Goal: Task Accomplishment & Management: Manage account settings

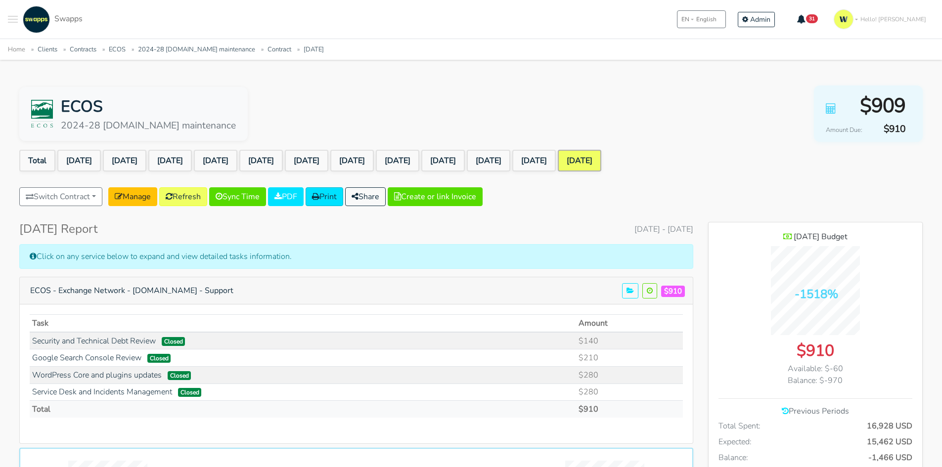
scroll to position [965, 214]
click at [16, 17] on span "Toggle navigation menu" at bounding box center [13, 16] width 10 height 1
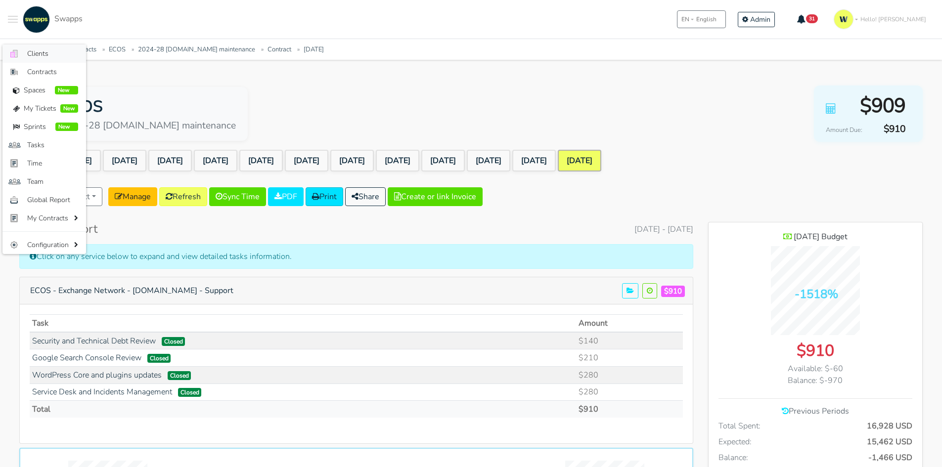
click at [45, 54] on span "Clients" at bounding box center [52, 53] width 51 height 10
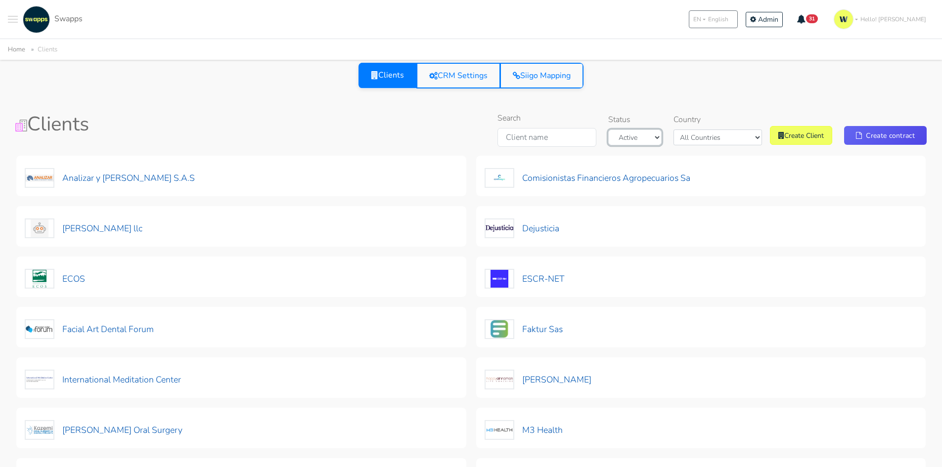
click at [662, 138] on select "Active Archived" at bounding box center [634, 138] width 53 height 16
click at [728, 147] on div "Search Status Active Archived Country All Countries Colombia USA Create Client …" at bounding box center [710, 131] width 433 height 39
click at [735, 139] on select "All Countries Colombia USA" at bounding box center [718, 138] width 89 height 16
select select "USA"
click at [690, 130] on select "All Countries Colombia USA" at bounding box center [718, 138] width 89 height 16
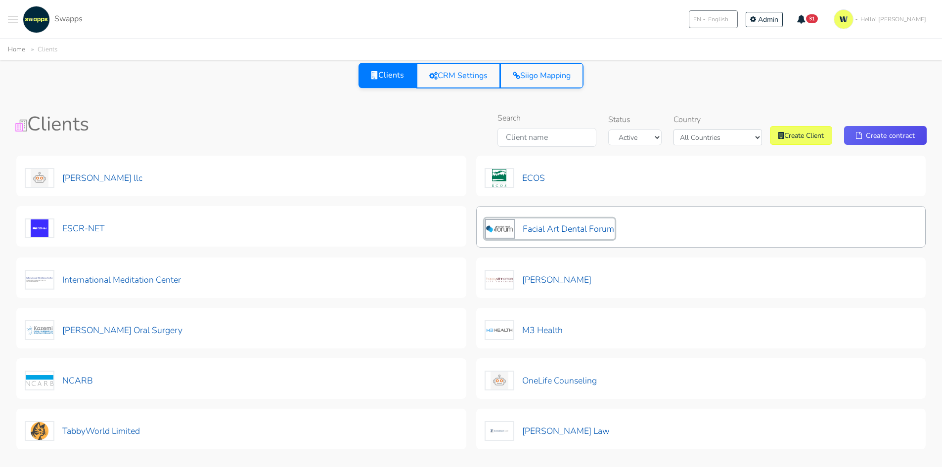
click at [582, 230] on button "Facial Art Dental Forum" at bounding box center [550, 229] width 130 height 21
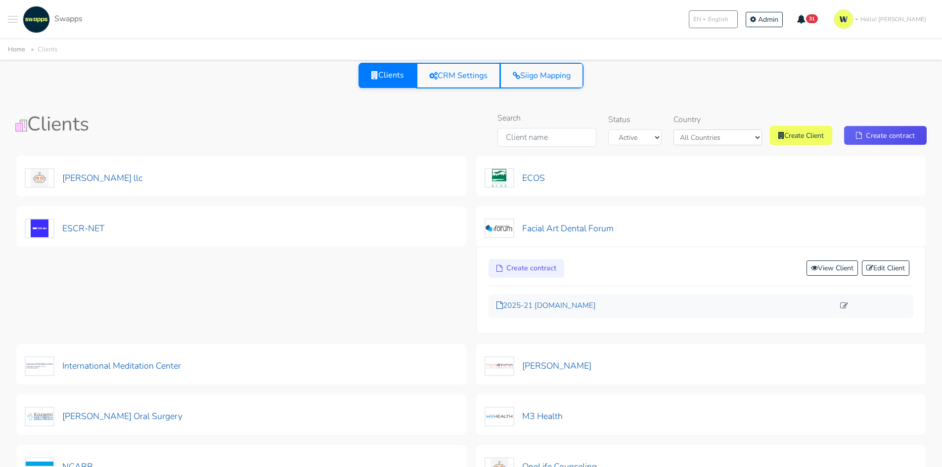
click at [547, 305] on p "2025-21 facialartdentalforum.com" at bounding box center [666, 305] width 338 height 11
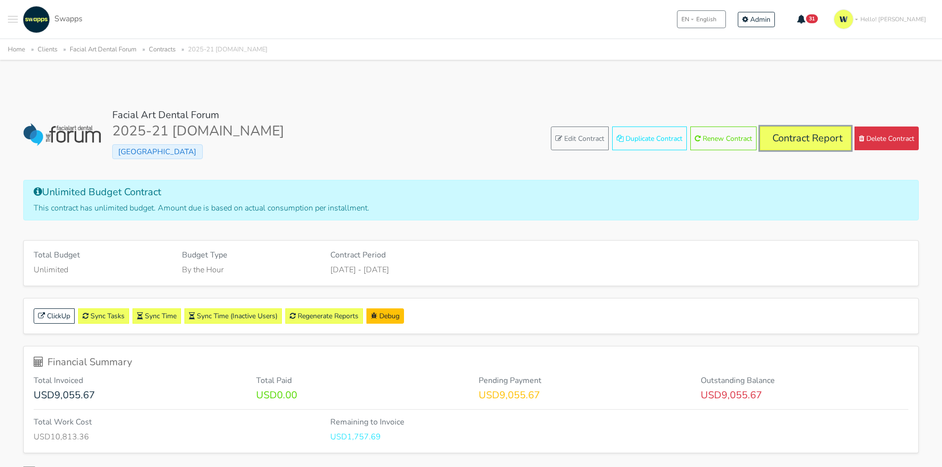
click at [833, 141] on link "Contract Report" at bounding box center [805, 139] width 91 height 24
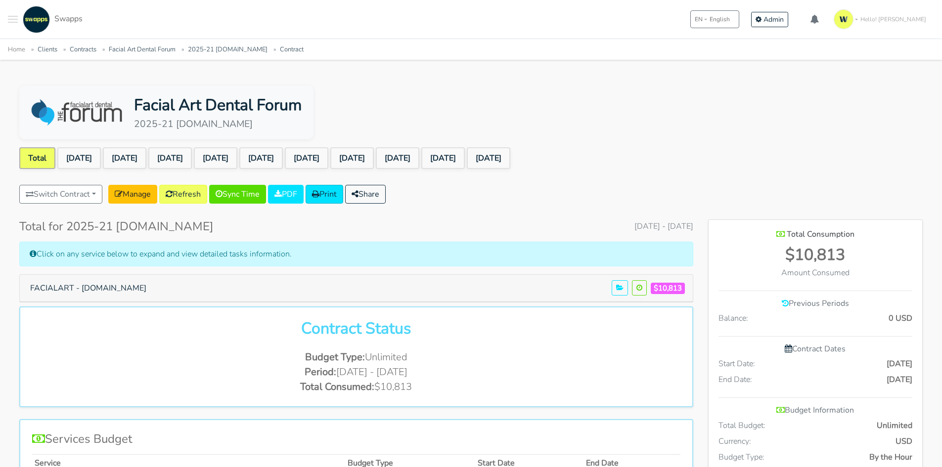
scroll to position [732, 214]
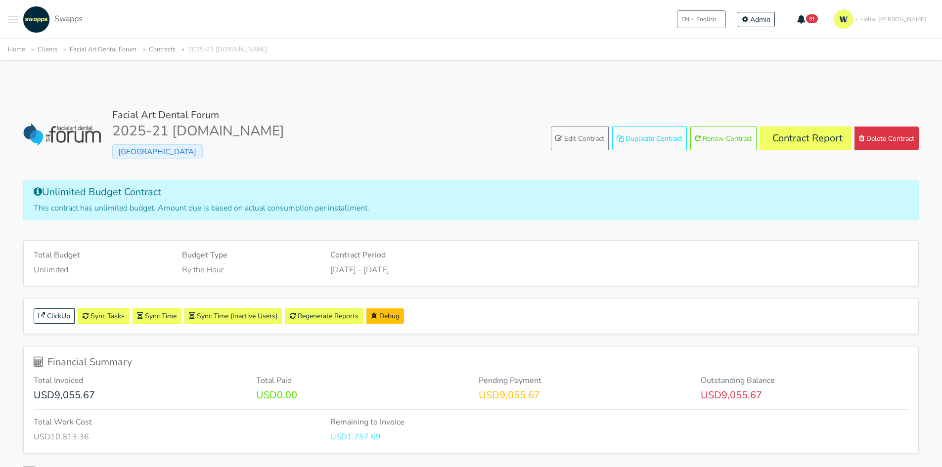
click at [132, 144] on div "Colombia" at bounding box center [198, 152] width 172 height 16
click at [134, 154] on span "Colombia" at bounding box center [157, 151] width 90 height 15
click at [808, 142] on link "Contract Report" at bounding box center [805, 139] width 91 height 24
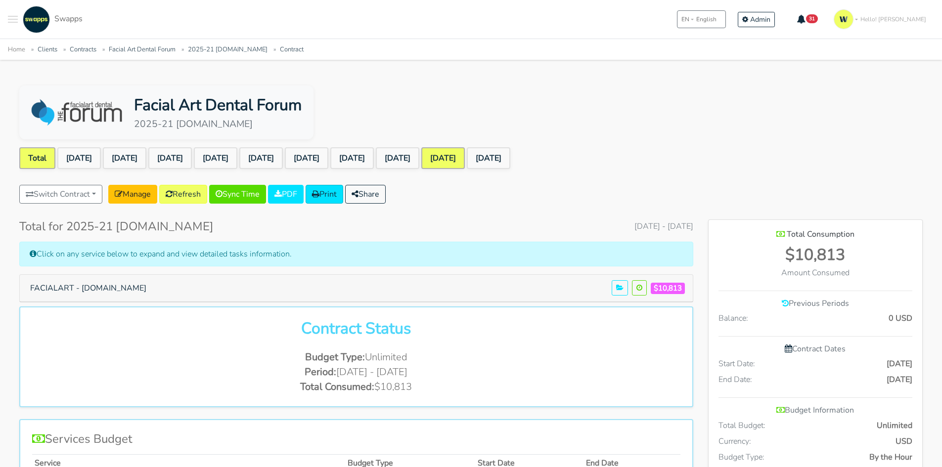
click at [465, 158] on link "[DATE]" at bounding box center [443, 158] width 44 height 22
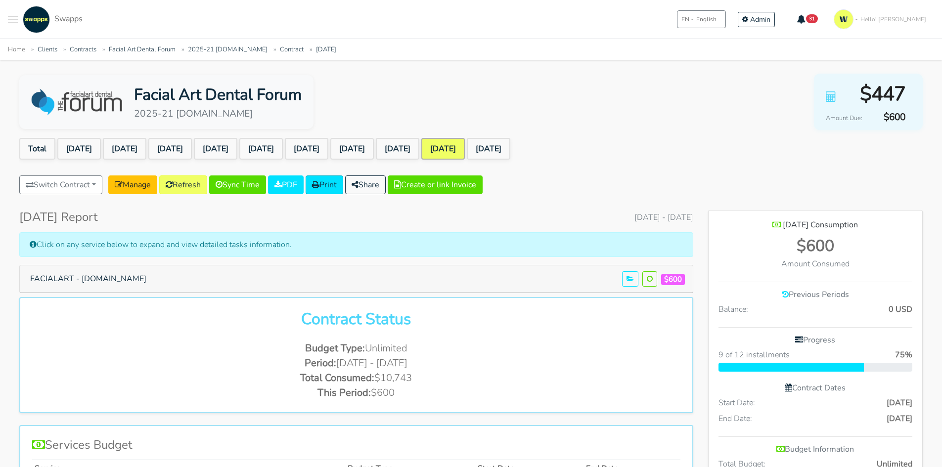
scroll to position [99, 0]
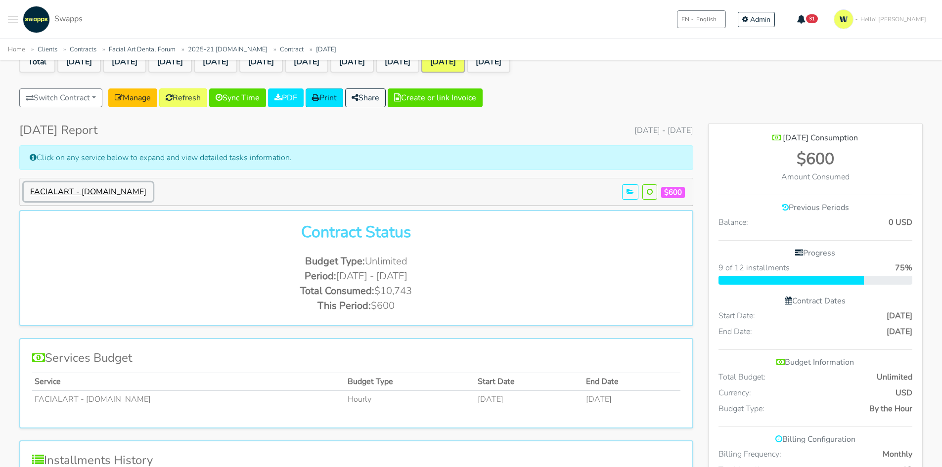
click at [149, 188] on button "FACIALART - [DOMAIN_NAME]" at bounding box center [88, 192] width 129 height 19
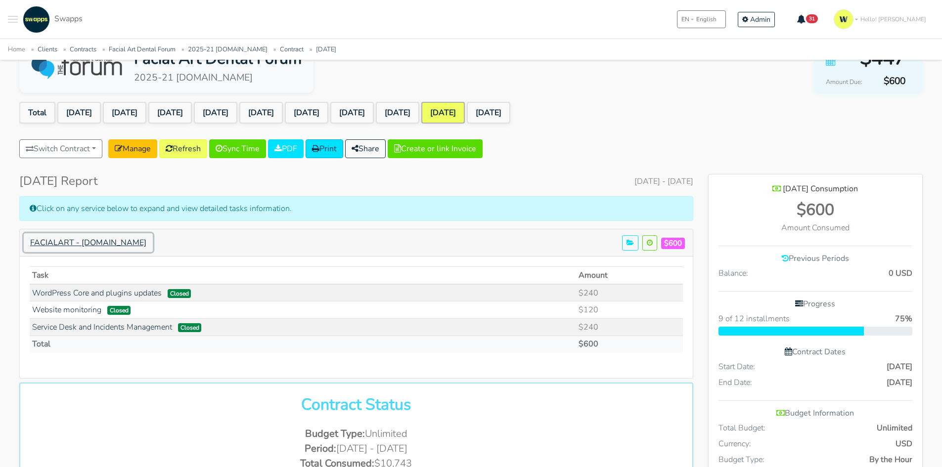
scroll to position [0, 0]
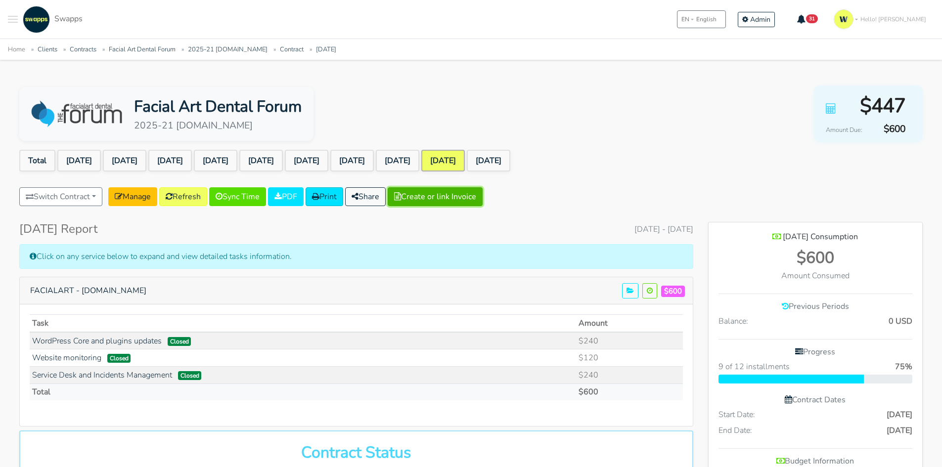
click at [472, 195] on button "Create or link Invoice" at bounding box center [435, 196] width 95 height 19
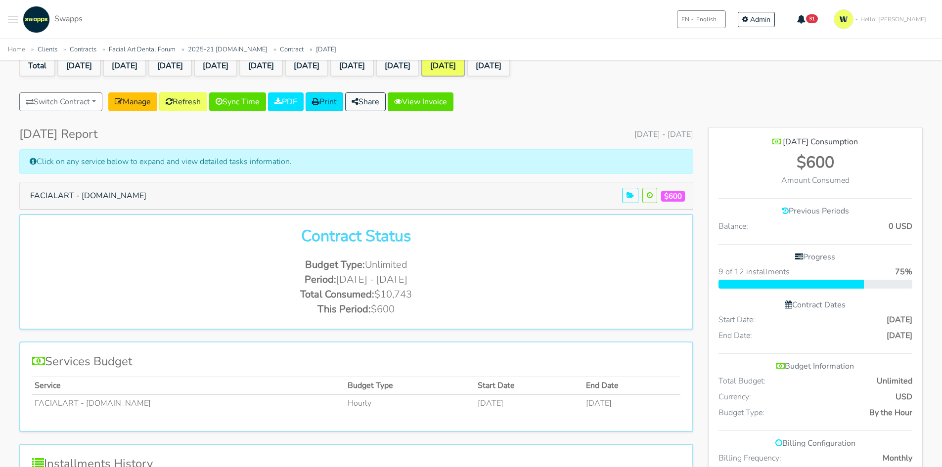
scroll to position [148, 0]
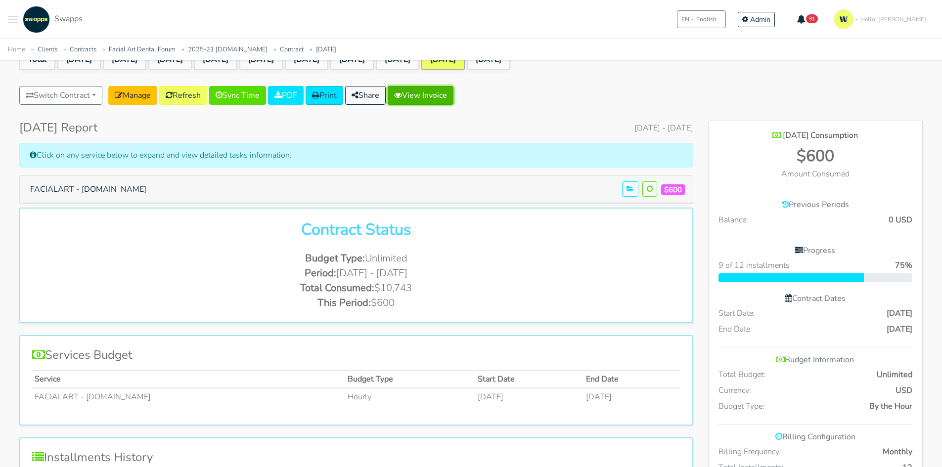
click at [442, 102] on link "View Invoice" at bounding box center [421, 95] width 66 height 19
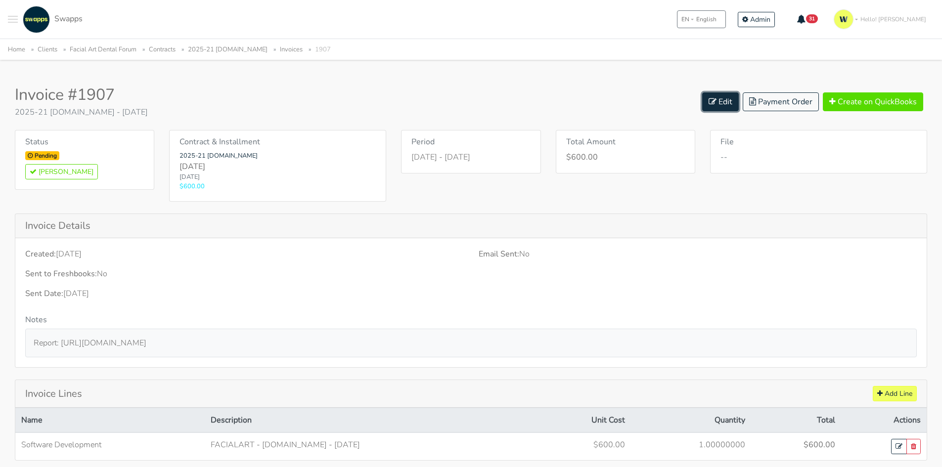
click at [708, 100] on link "Edit" at bounding box center [720, 102] width 37 height 19
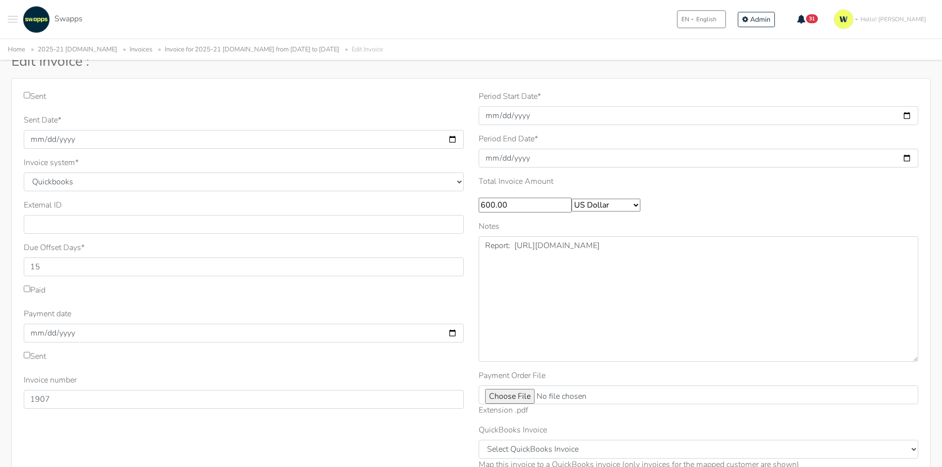
scroll to position [49, 0]
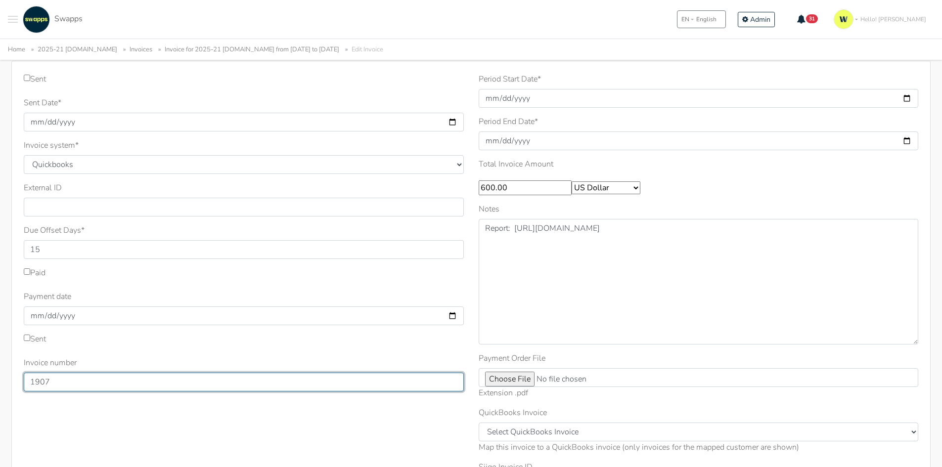
drag, startPoint x: 57, startPoint y: 388, endPoint x: 6, endPoint y: 388, distance: 51.4
click at [6, 388] on div "Sent Sent Date * 2025-10-03 Invoice system * Quickbooks Samba Siigo * 15 1907 *…" at bounding box center [471, 306] width 934 height 491
type input "1908"
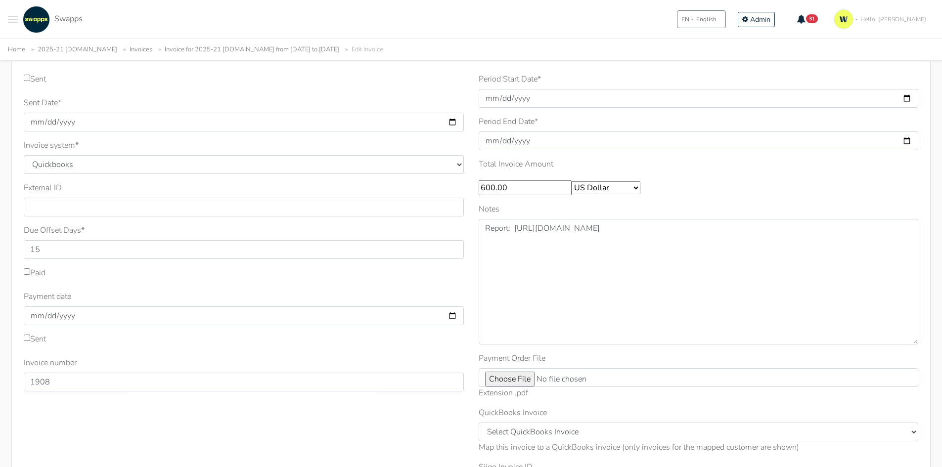
click at [309, 443] on div "Sent Sent Date * 2025-10-03 Invoice system * Quickbooks Samba Siigo * 15" at bounding box center [243, 294] width 455 height 443
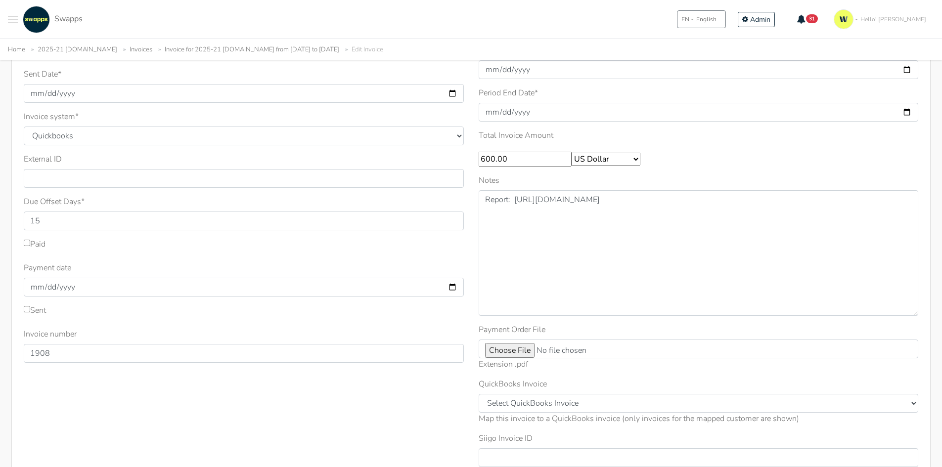
scroll to position [185, 0]
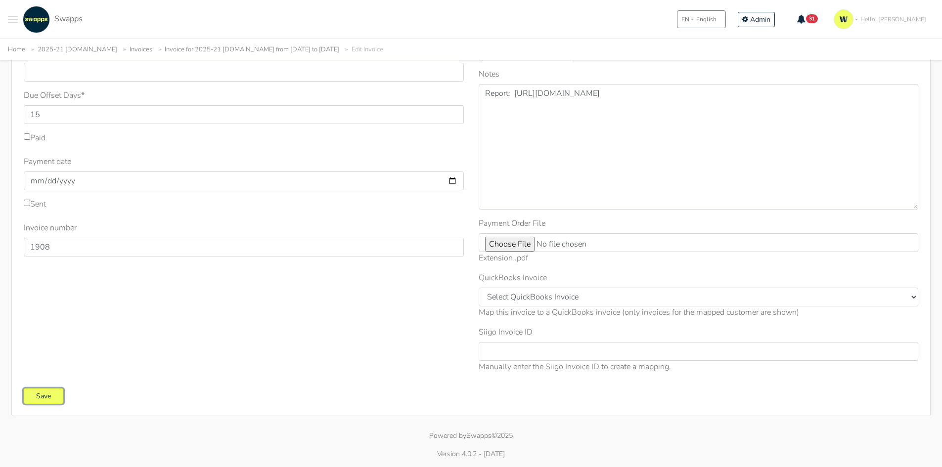
click at [44, 398] on input "Save" at bounding box center [44, 396] width 40 height 15
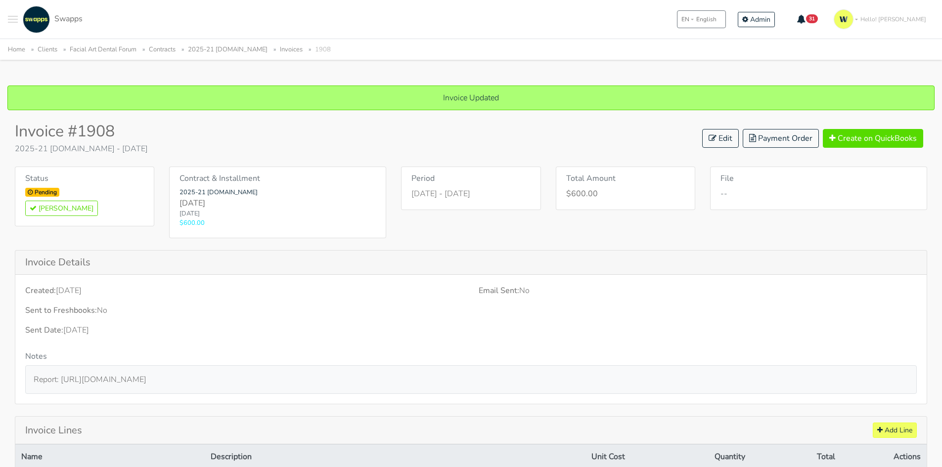
click at [222, 46] on link "2025-21 [DOMAIN_NAME]" at bounding box center [228, 49] width 80 height 9
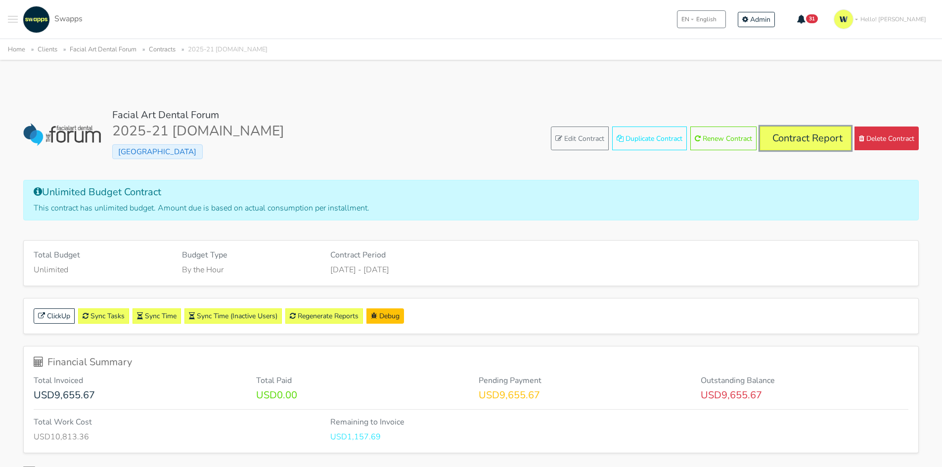
click at [786, 138] on link "Contract Report" at bounding box center [805, 139] width 91 height 24
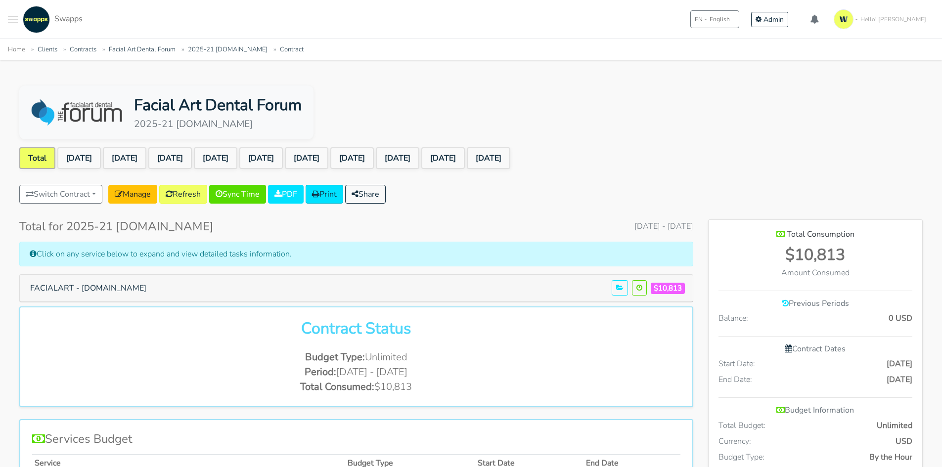
scroll to position [732, 214]
click at [465, 158] on link "[DATE]" at bounding box center [443, 158] width 44 height 22
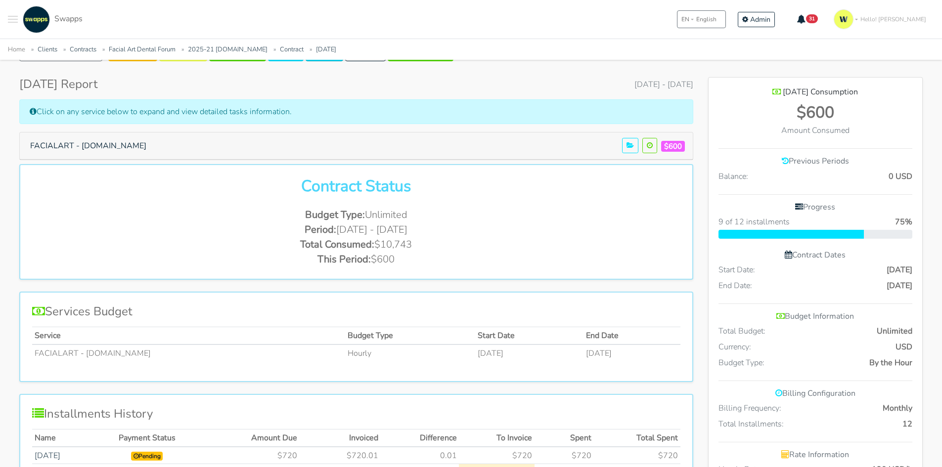
scroll to position [148, 0]
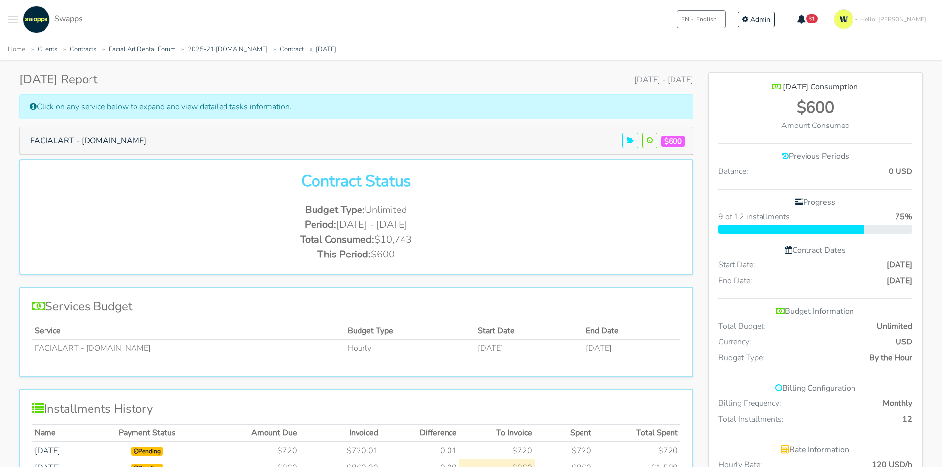
click at [195, 139] on h5 "FACIALART - [DOMAIN_NAME] $600" at bounding box center [356, 141] width 665 height 19
click at [129, 140] on button "FACIALART - [DOMAIN_NAME]" at bounding box center [88, 141] width 129 height 19
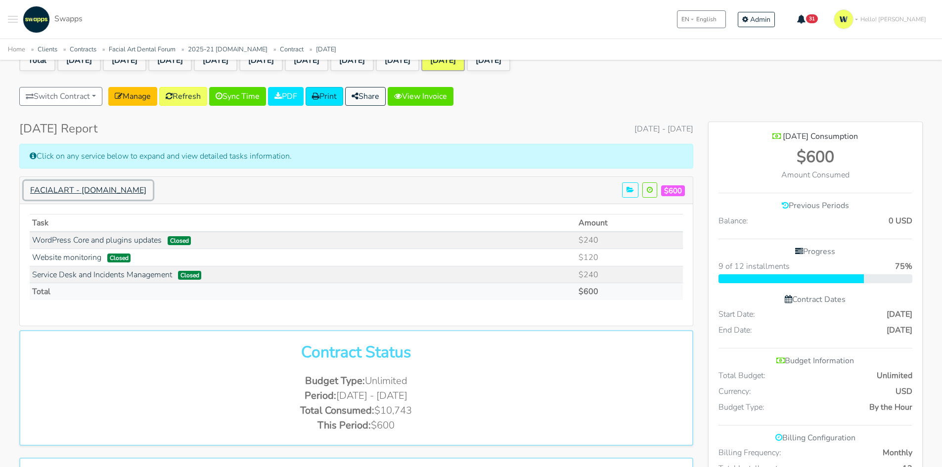
scroll to position [0, 0]
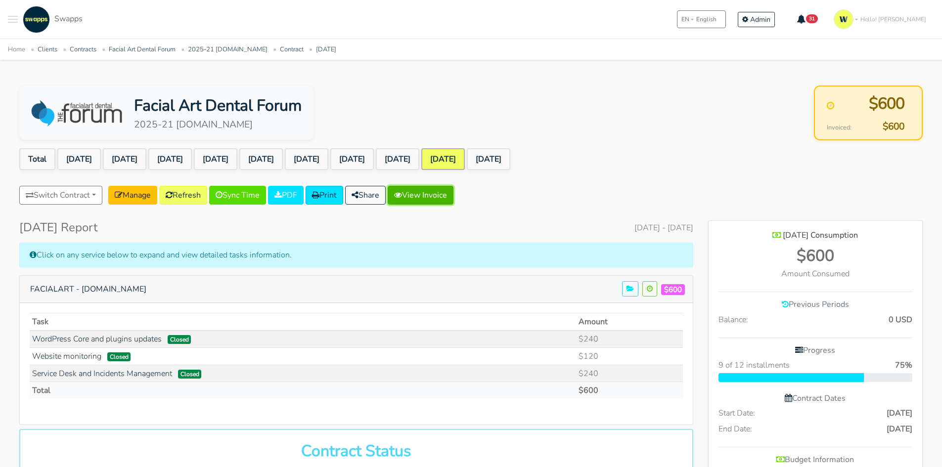
click at [434, 195] on link "View Invoice" at bounding box center [421, 195] width 66 height 19
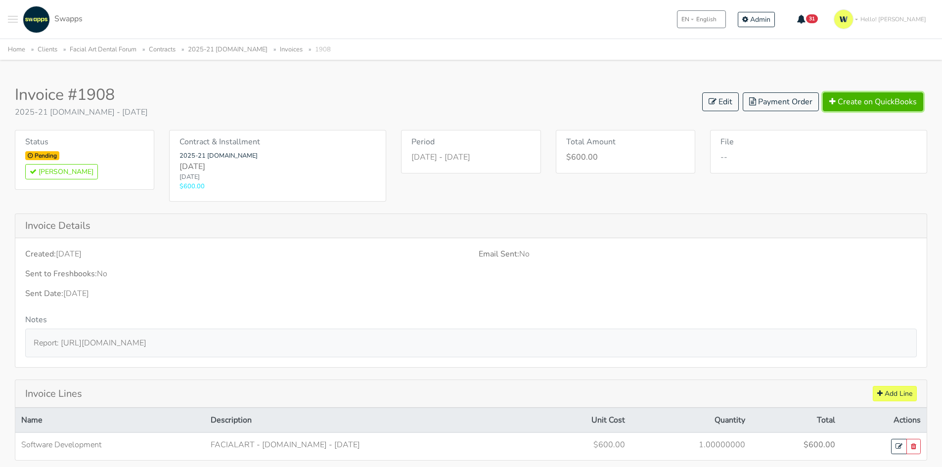
click at [881, 102] on button "Create on QuickBooks" at bounding box center [873, 102] width 100 height 19
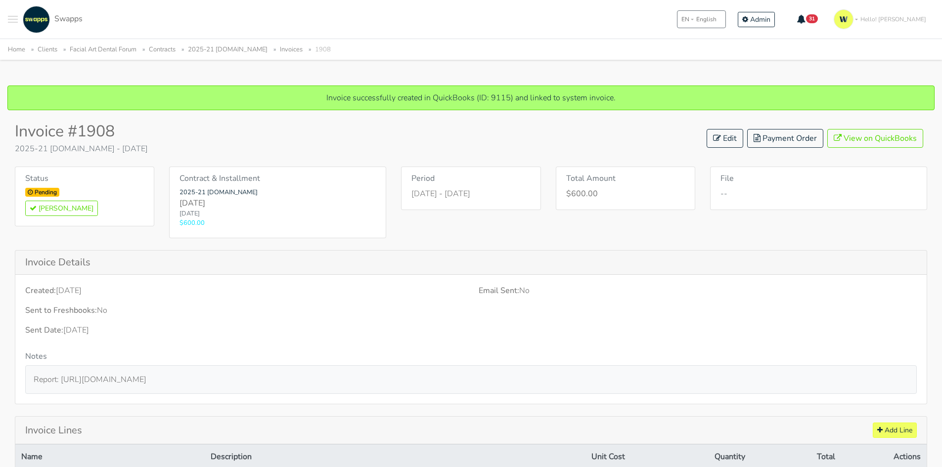
click at [241, 43] on ul "Home Clients Facial Art Dental Forum Contracts 2025-21 facialartdentalforum.com…" at bounding box center [471, 49] width 926 height 12
click at [248, 47] on link "2025-21 facialartdentalforum.com" at bounding box center [228, 49] width 80 height 9
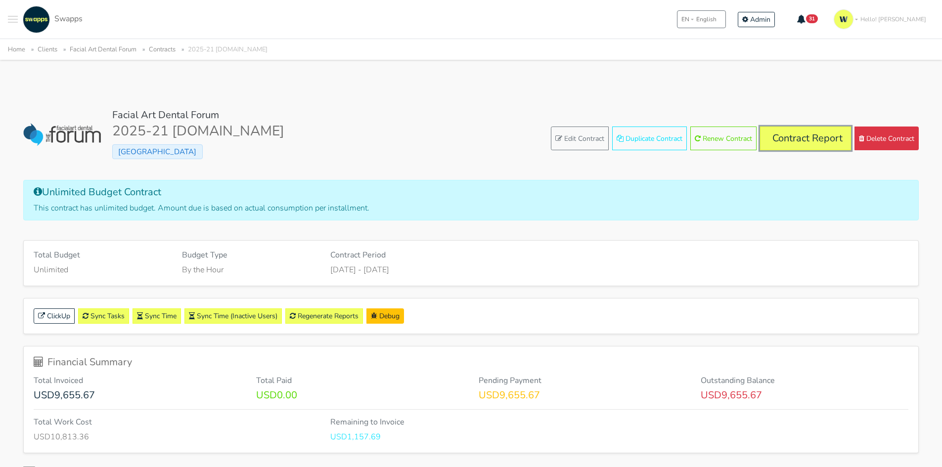
click at [813, 135] on link "Contract Report" at bounding box center [805, 139] width 91 height 24
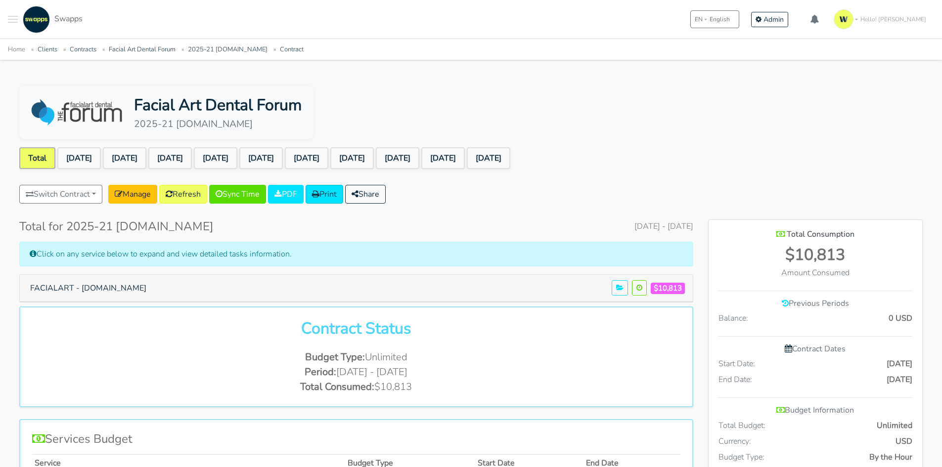
scroll to position [732, 214]
click at [465, 161] on link "[DATE]" at bounding box center [443, 158] width 44 height 22
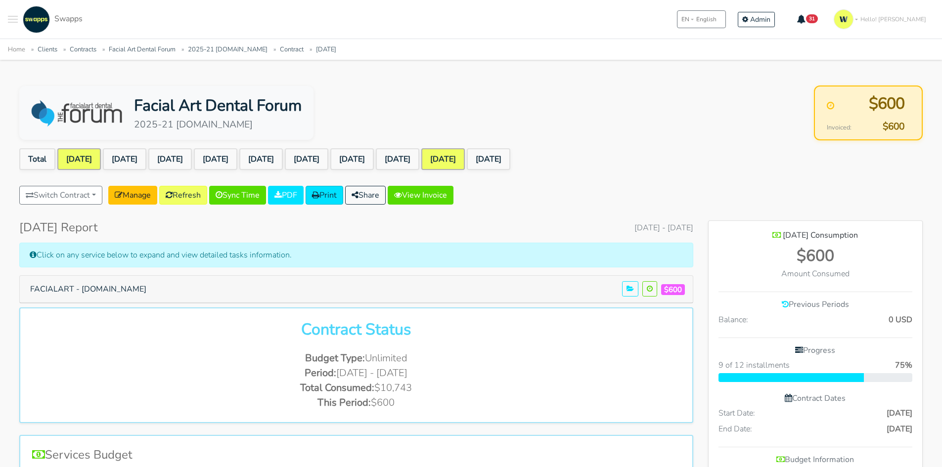
click at [88, 158] on link "[DATE]" at bounding box center [79, 159] width 44 height 22
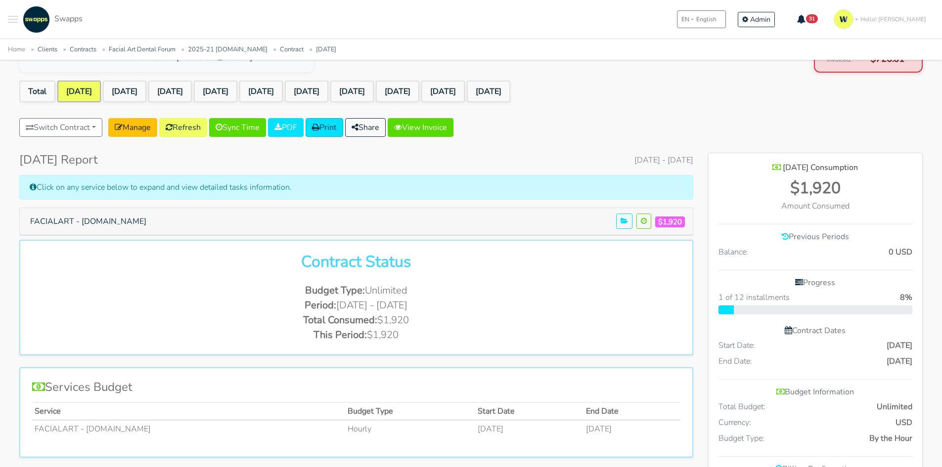
scroll to position [49, 0]
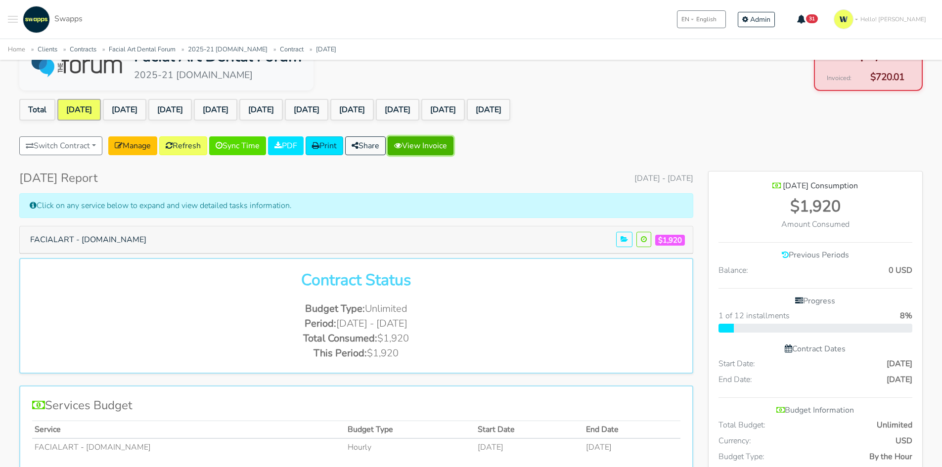
click at [436, 139] on link "View Invoice" at bounding box center [421, 146] width 66 height 19
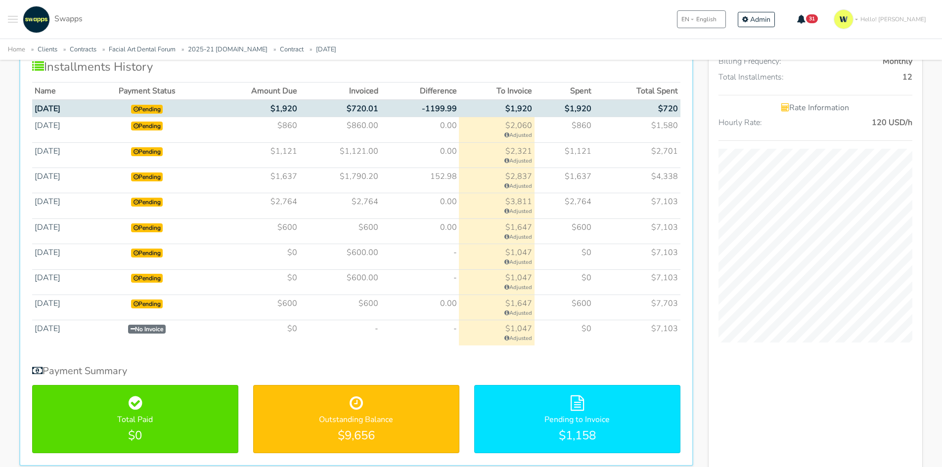
scroll to position [495, 0]
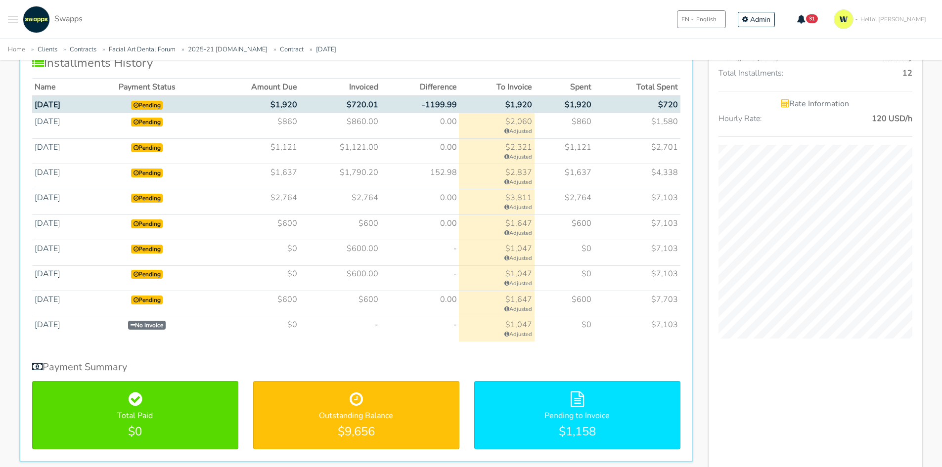
click at [381, 125] on td "$860.00" at bounding box center [340, 125] width 81 height 25
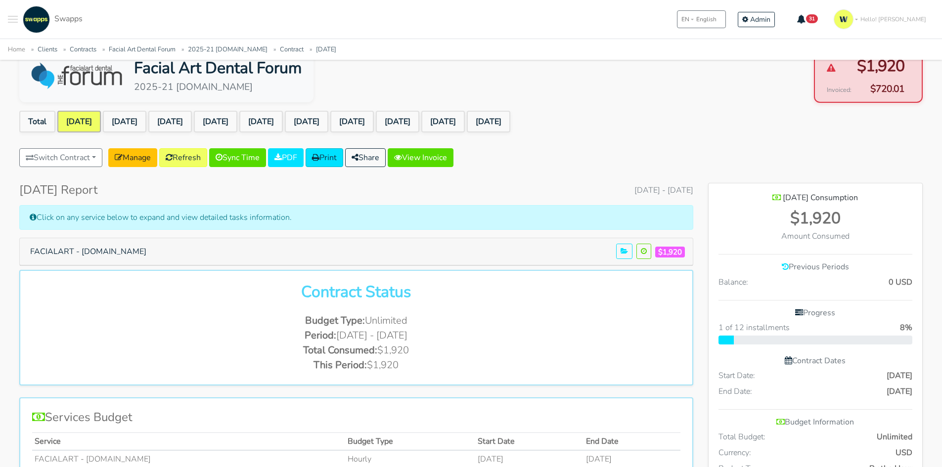
scroll to position [0, 0]
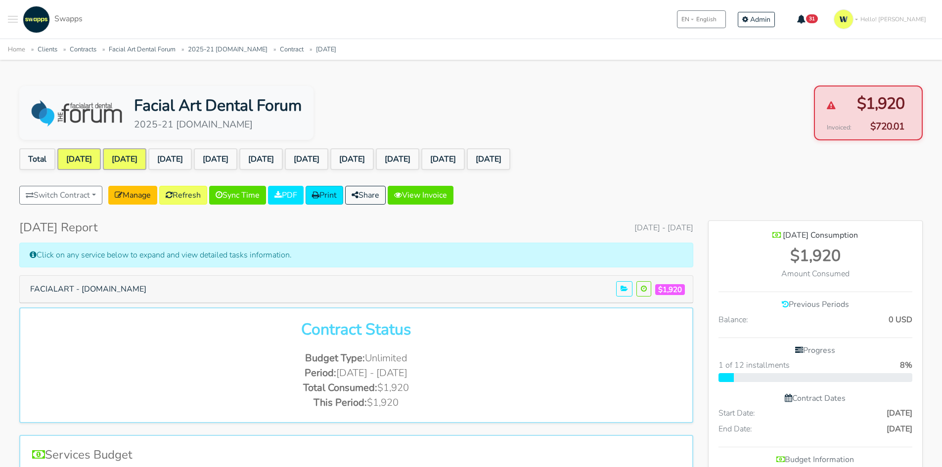
click at [124, 154] on link "[DATE]" at bounding box center [125, 159] width 44 height 22
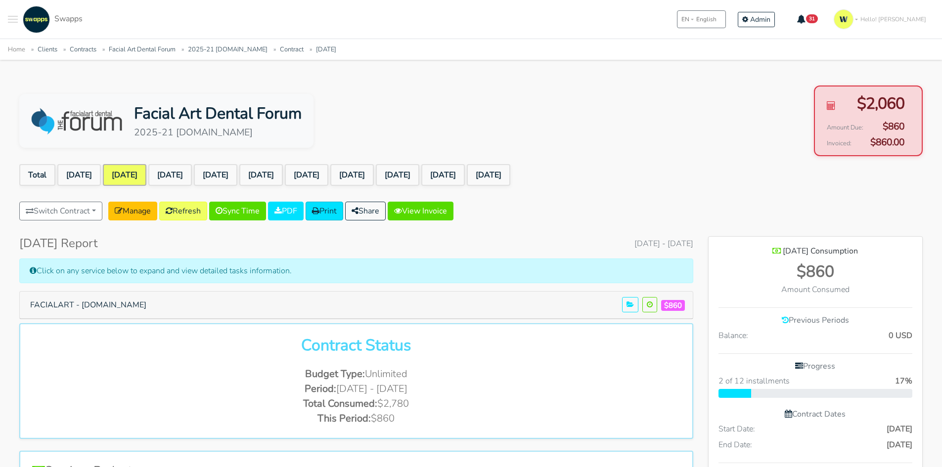
scroll to position [493908, 494442]
click at [88, 166] on link "[DATE]" at bounding box center [79, 175] width 44 height 22
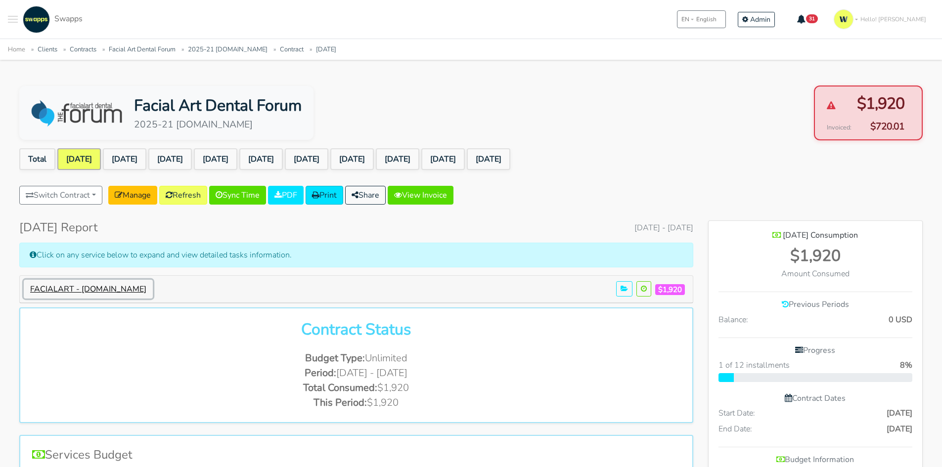
click at [144, 287] on button "FACIALART - facialartdentalforum.com" at bounding box center [88, 289] width 129 height 19
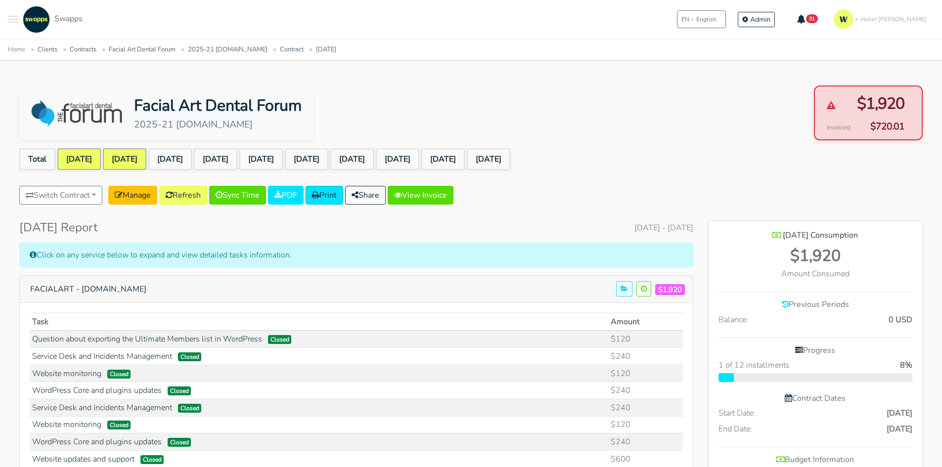
click at [138, 154] on link "[DATE]" at bounding box center [125, 159] width 44 height 22
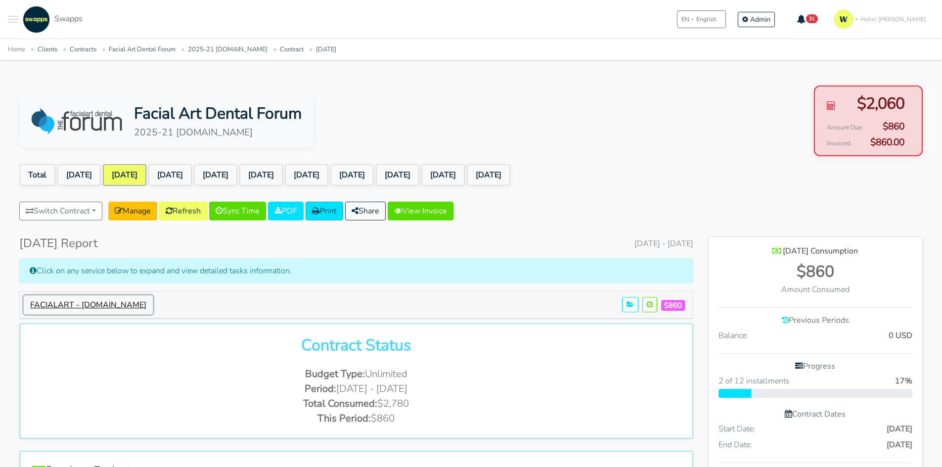
click at [143, 306] on button "FACIALART - [DOMAIN_NAME]" at bounding box center [88, 305] width 129 height 19
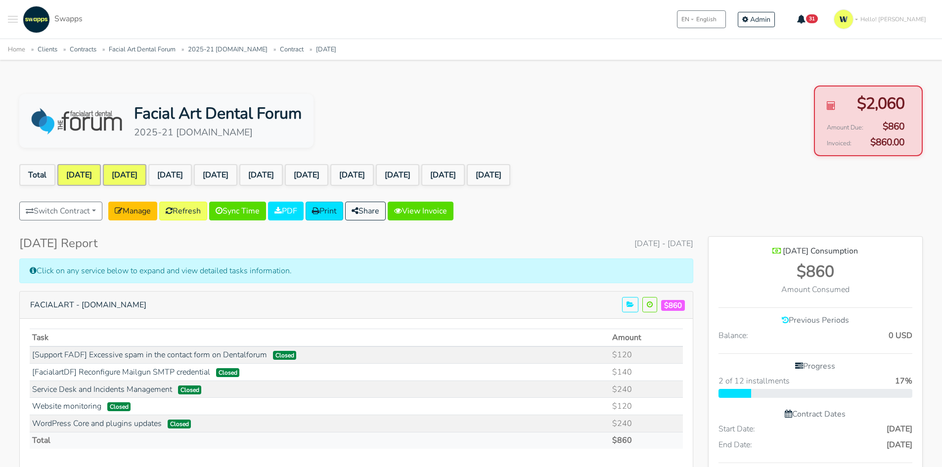
click at [85, 171] on link "[DATE]" at bounding box center [79, 175] width 44 height 22
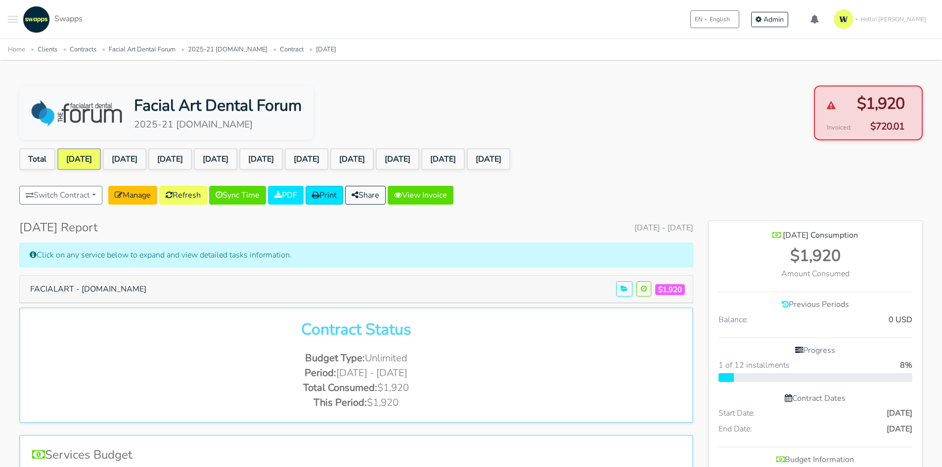
scroll to position [747, 214]
click at [150, 295] on button "FACIALART - [DOMAIN_NAME]" at bounding box center [88, 289] width 129 height 19
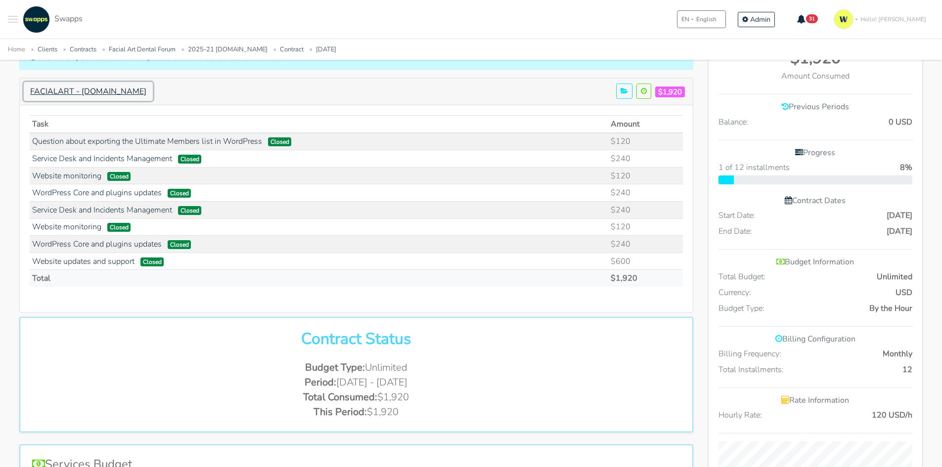
scroll to position [49, 0]
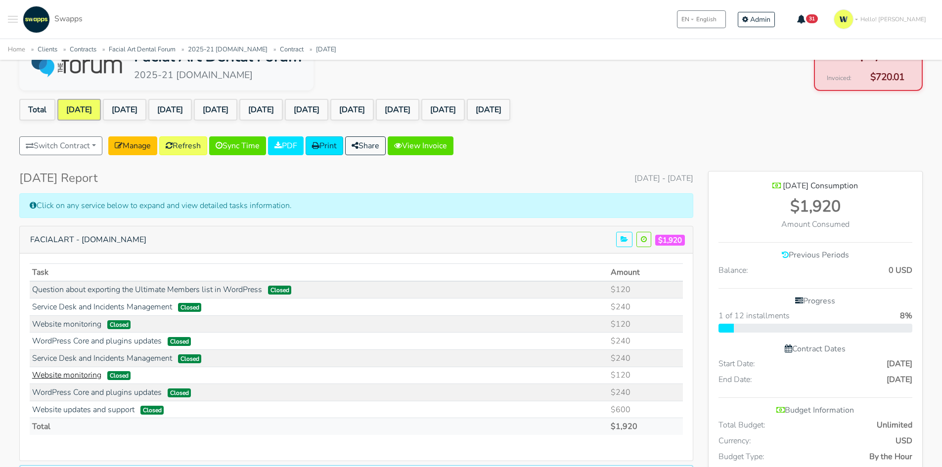
click at [67, 373] on link "Website monitoring" at bounding box center [66, 375] width 69 height 11
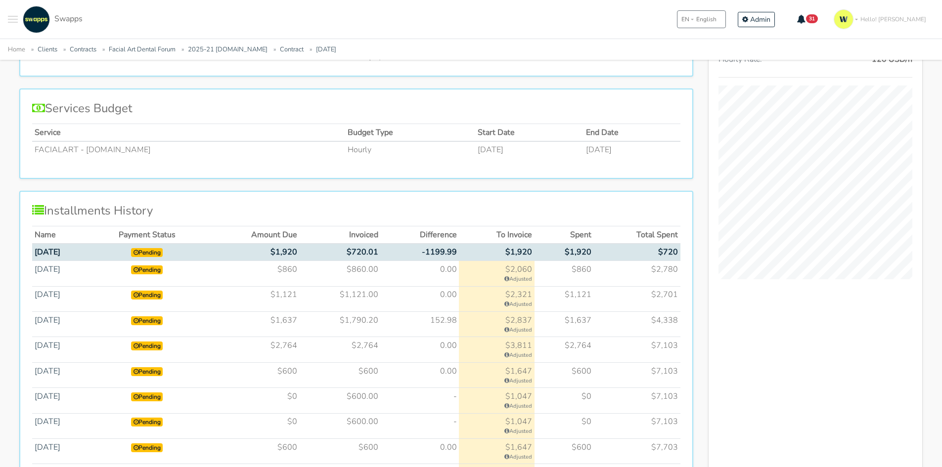
scroll to position [594, 0]
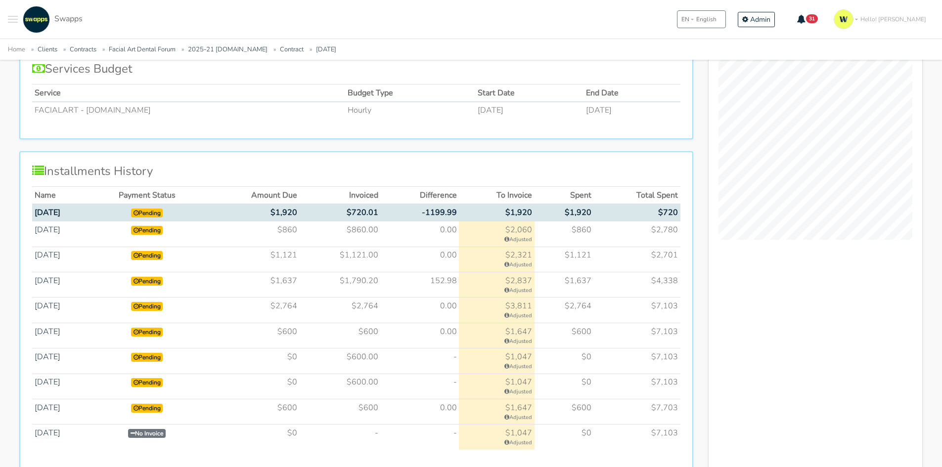
click at [373, 231] on td "$860.00" at bounding box center [340, 234] width 81 height 25
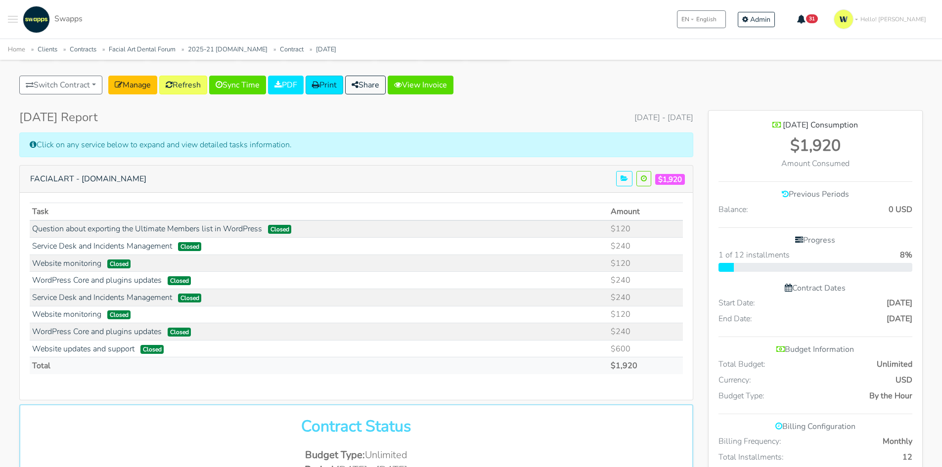
scroll to position [0, 0]
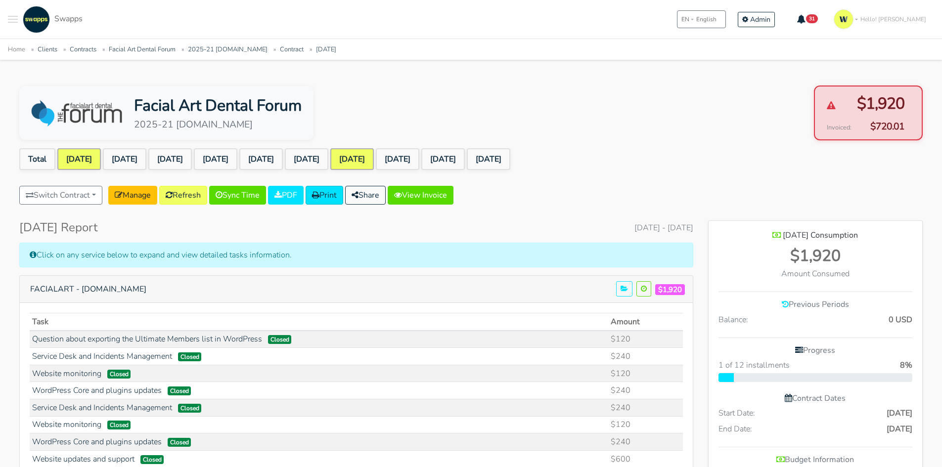
click at [374, 158] on link "[DATE]" at bounding box center [352, 159] width 44 height 22
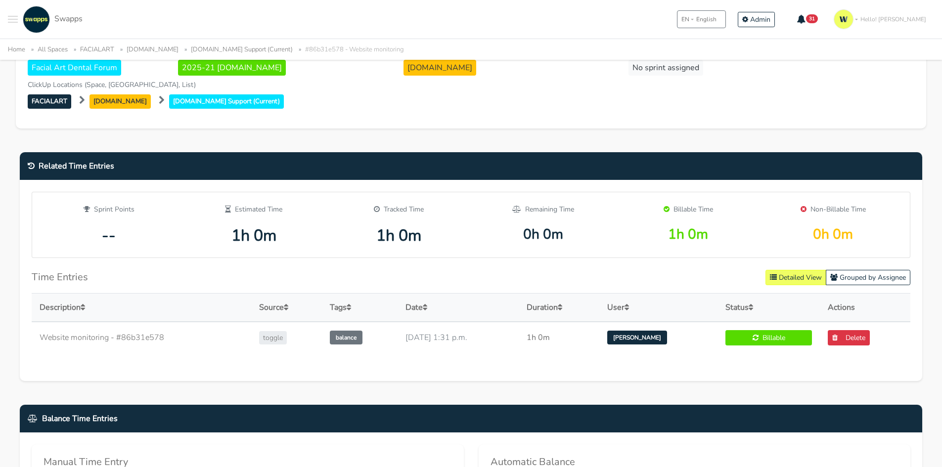
scroll to position [396, 0]
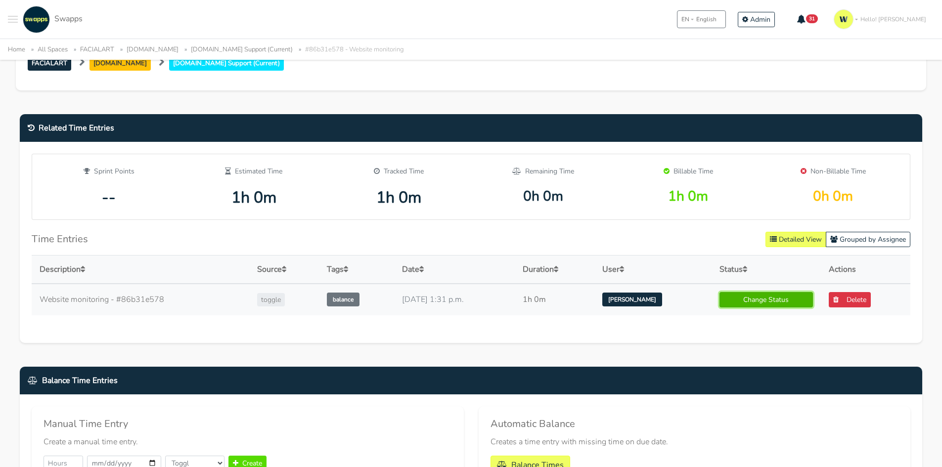
click at [755, 308] on link "Change Status" at bounding box center [766, 299] width 93 height 15
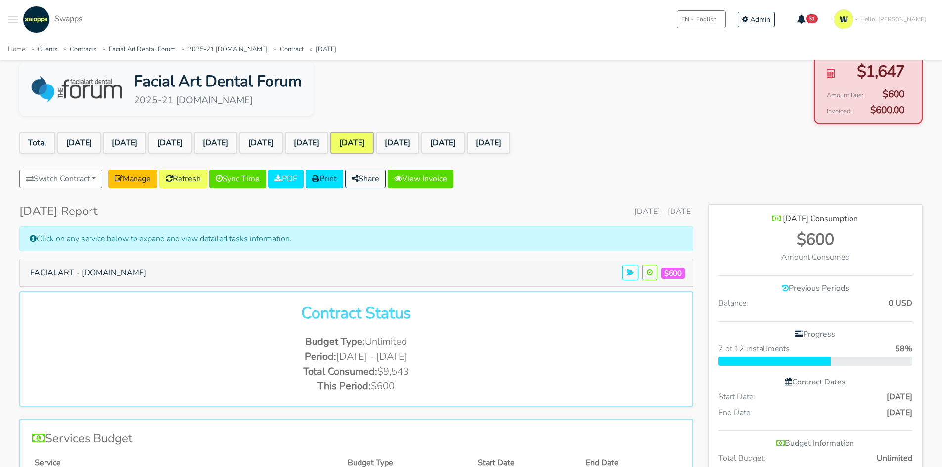
scroll to position [49, 0]
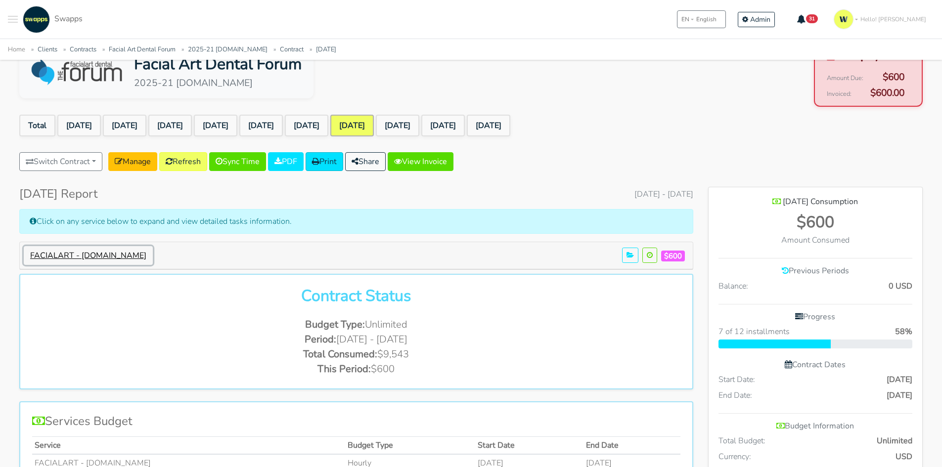
click at [122, 246] on button "FACIALART - [DOMAIN_NAME]" at bounding box center [88, 255] width 129 height 19
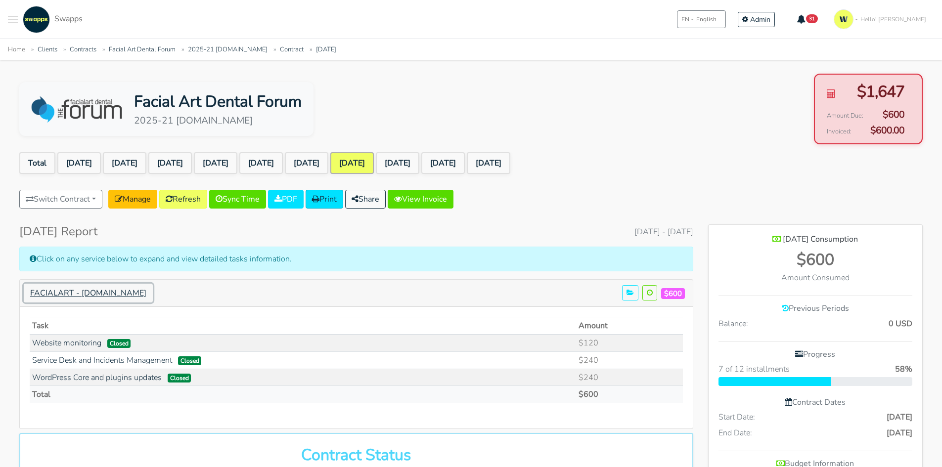
scroll to position [0, 0]
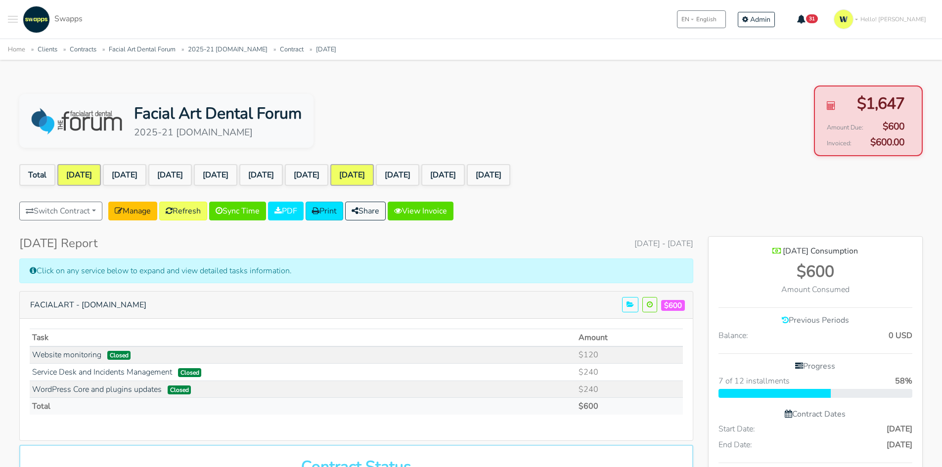
click at [85, 174] on link "[DATE]" at bounding box center [79, 175] width 44 height 22
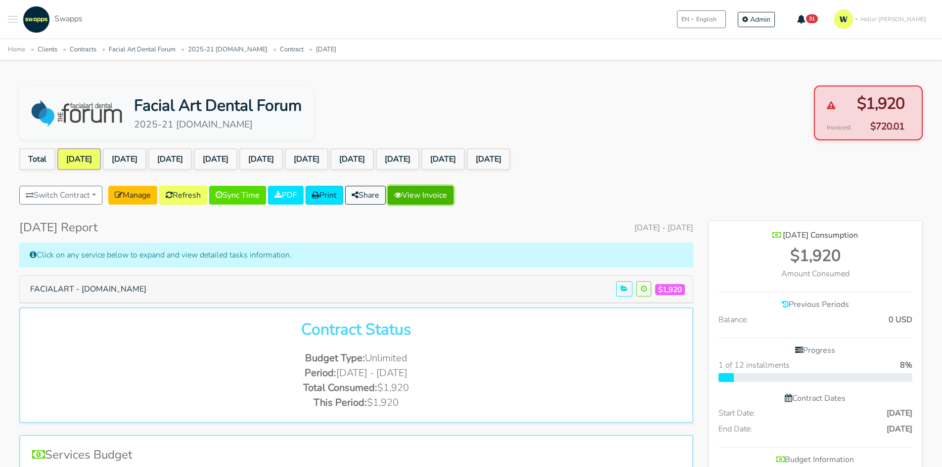
click at [454, 196] on link "View Invoice" at bounding box center [421, 195] width 66 height 19
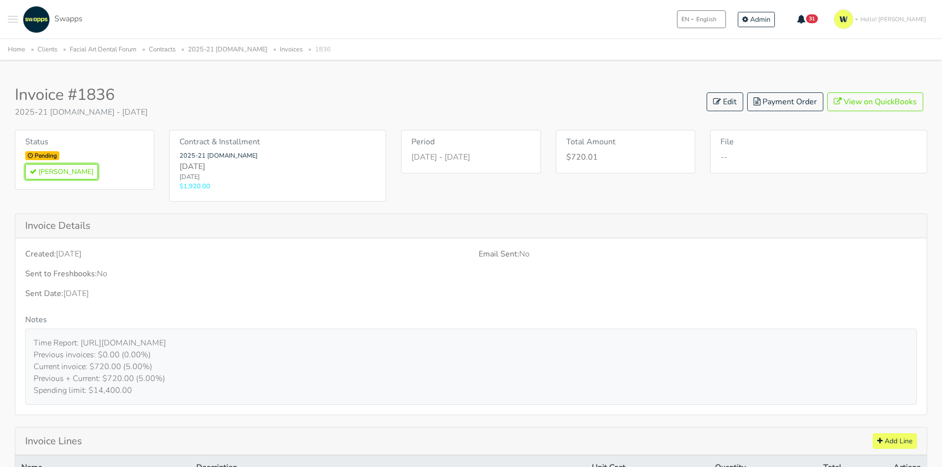
drag, startPoint x: 62, startPoint y: 172, endPoint x: 523, endPoint y: 55, distance: 476.0
click at [61, 172] on button "[PERSON_NAME]" at bounding box center [61, 171] width 73 height 15
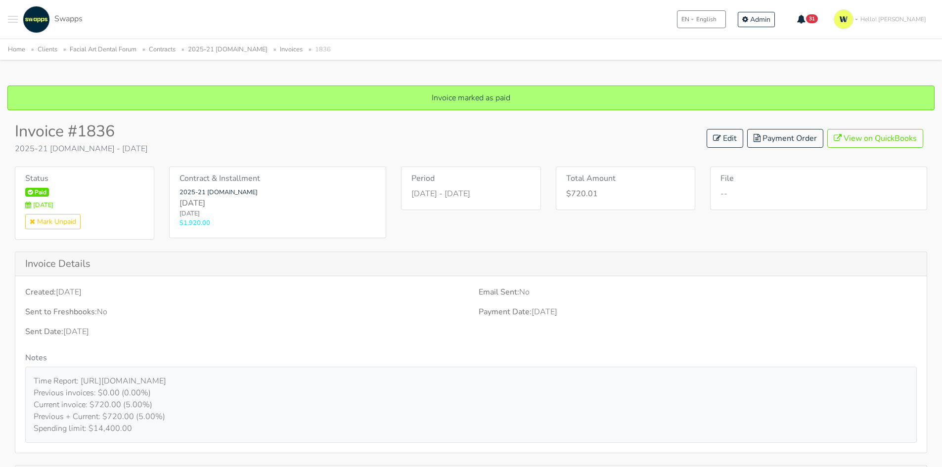
click at [255, 47] on link "2025-21 [DOMAIN_NAME]" at bounding box center [228, 49] width 80 height 9
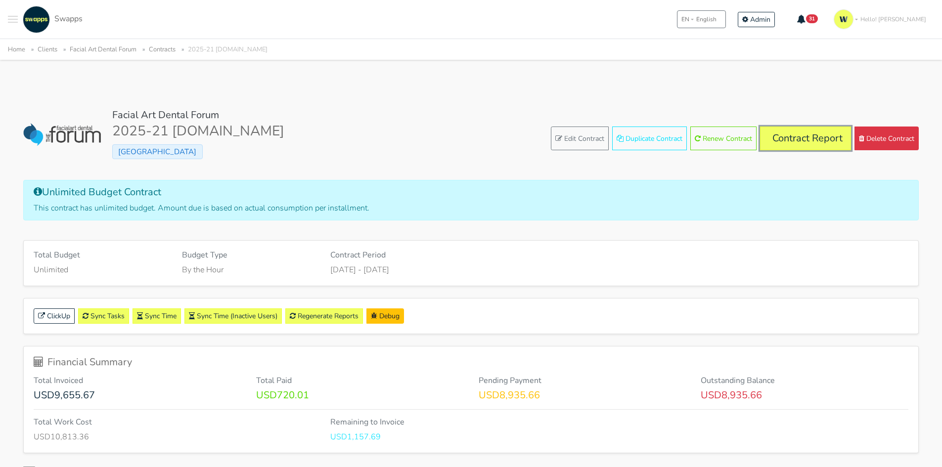
click at [803, 133] on link "Contract Report" at bounding box center [805, 139] width 91 height 24
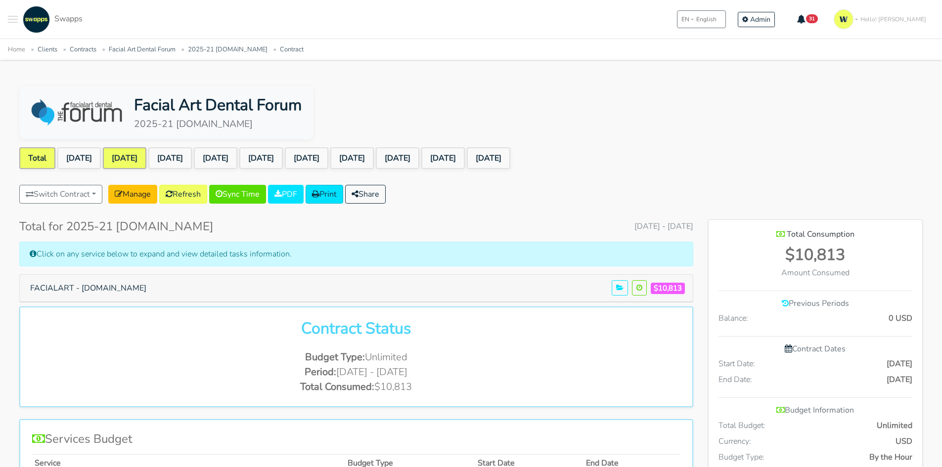
click at [138, 152] on link "[DATE]" at bounding box center [125, 158] width 44 height 22
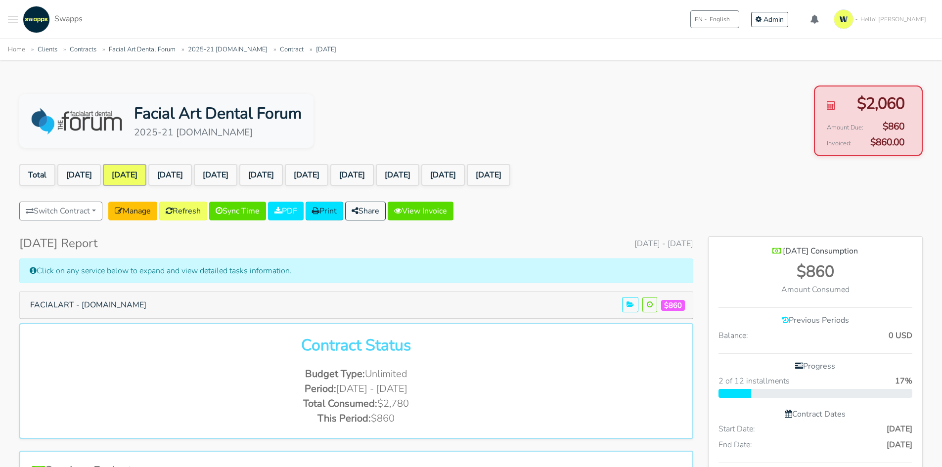
scroll to position [747, 214]
click at [440, 214] on link "View Invoice" at bounding box center [421, 211] width 66 height 19
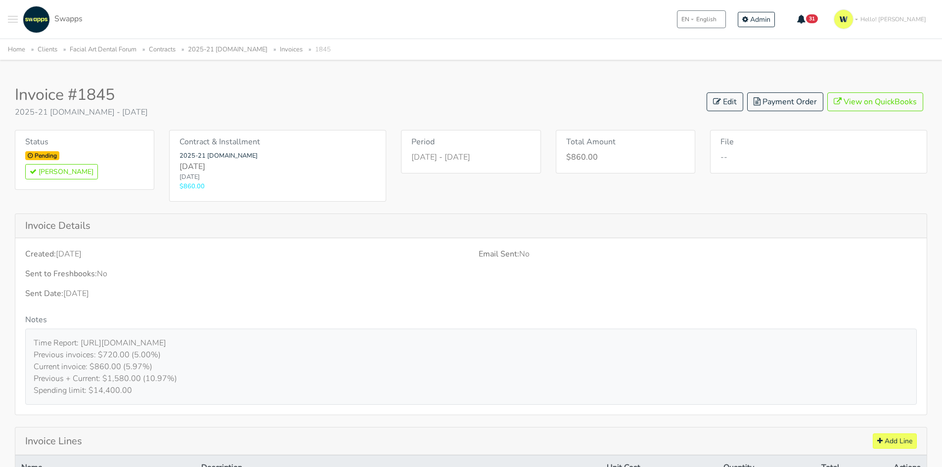
click at [60, 163] on div "Pending [PERSON_NAME]" at bounding box center [84, 165] width 119 height 28
click at [62, 169] on button "Mark Paid" at bounding box center [61, 171] width 73 height 15
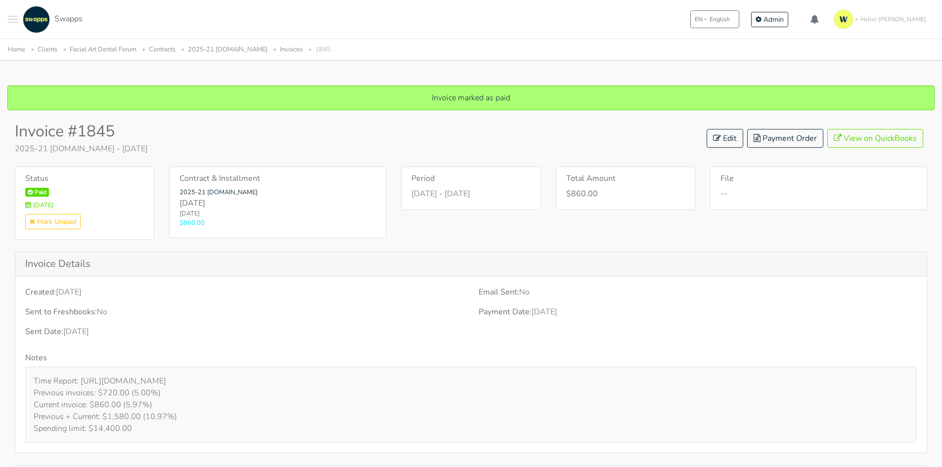
click at [238, 48] on link "2025-21 [DOMAIN_NAME]" at bounding box center [228, 49] width 80 height 9
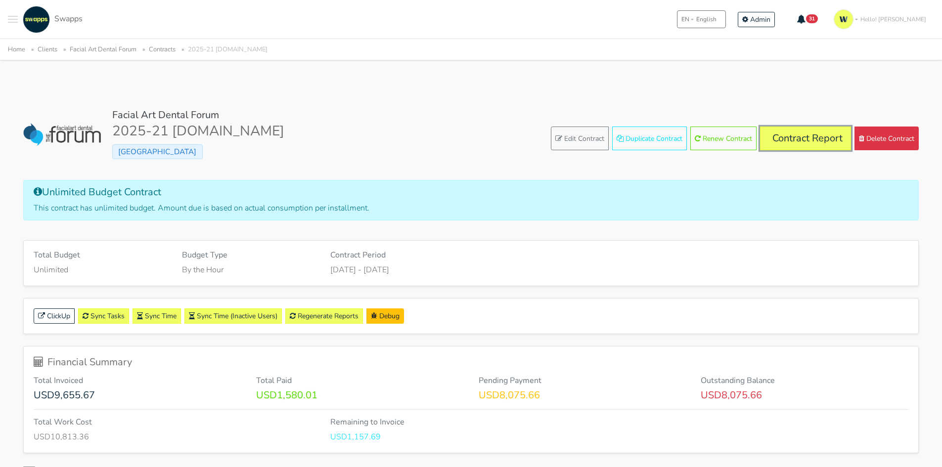
click at [797, 130] on link "Contract Report" at bounding box center [805, 139] width 91 height 24
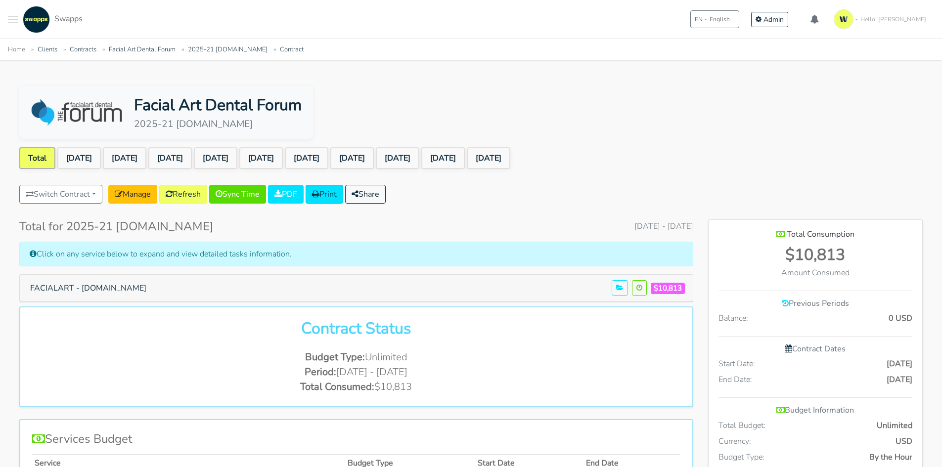
scroll to position [732, 214]
click at [188, 158] on link "[DATE]" at bounding box center [170, 158] width 44 height 22
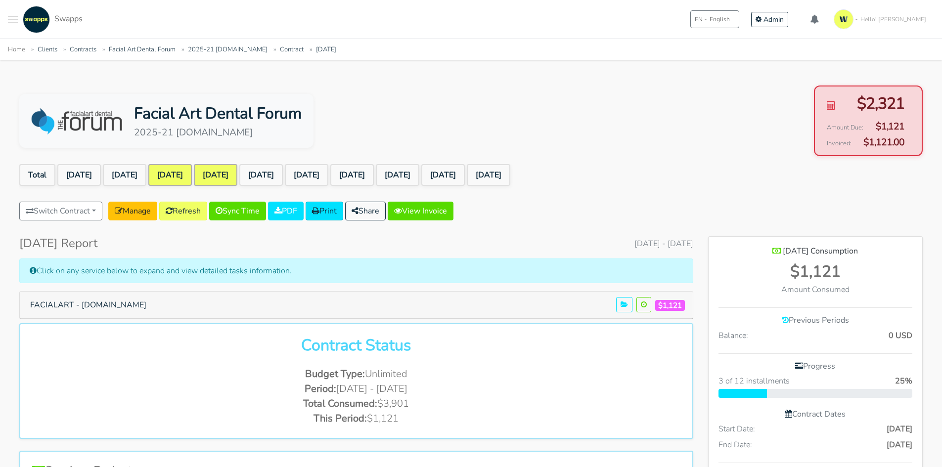
scroll to position [747, 214]
click at [441, 207] on link "View Invoice" at bounding box center [421, 211] width 66 height 19
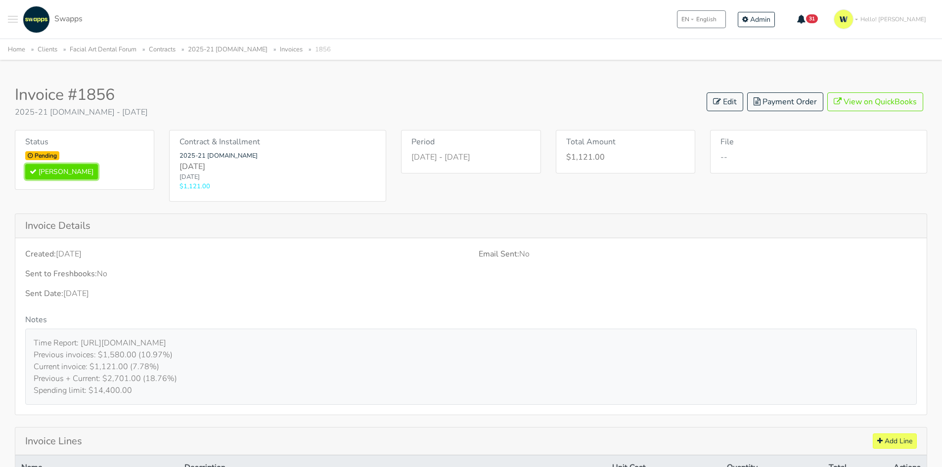
click at [63, 170] on button "[PERSON_NAME]" at bounding box center [61, 171] width 73 height 15
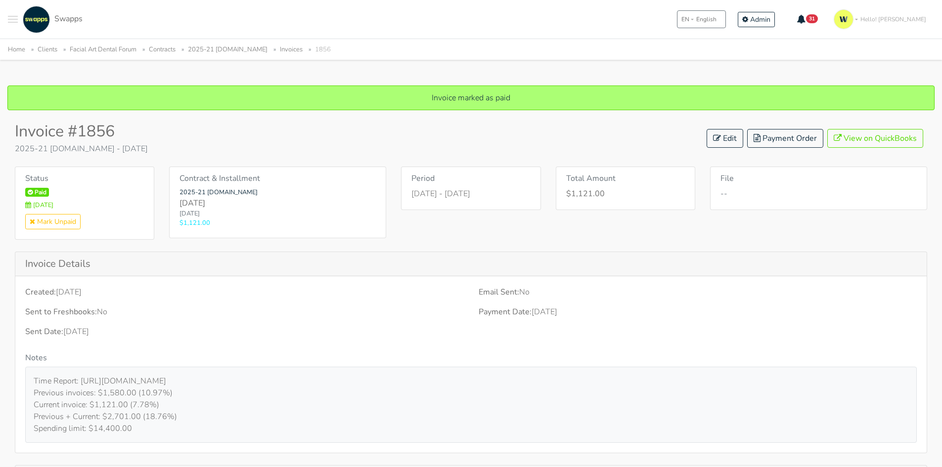
click at [268, 48] on link "2025-21 facialartdentalforum.com" at bounding box center [228, 49] width 80 height 9
